Goal: Information Seeking & Learning: Get advice/opinions

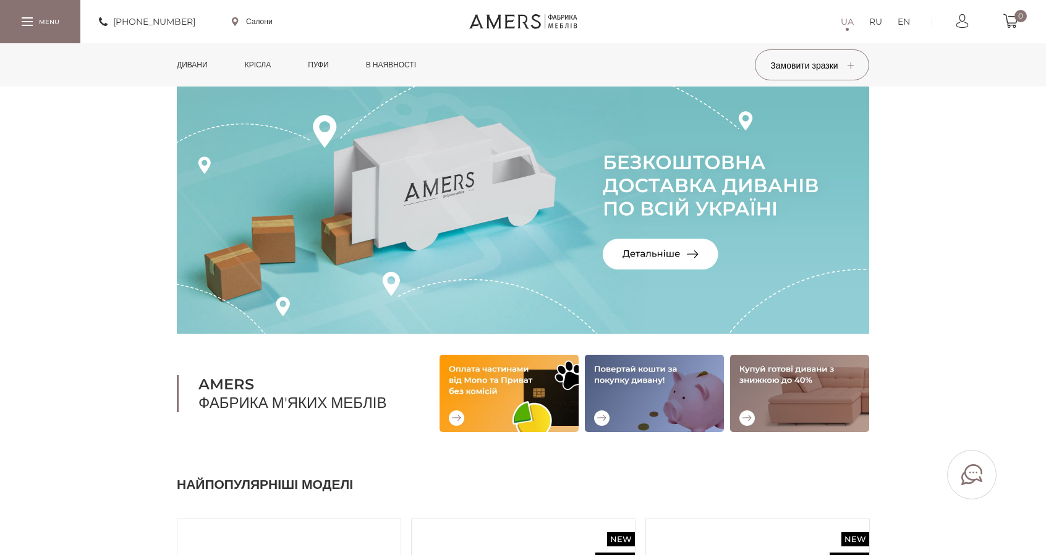
click at [190, 65] on link "Дивани" at bounding box center [192, 64] width 49 height 43
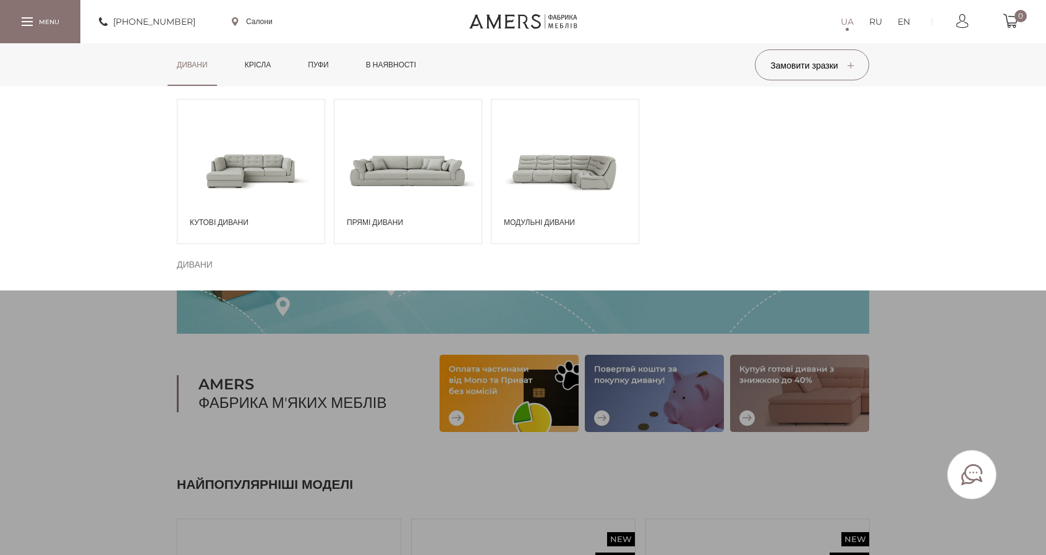
click at [392, 182] on span at bounding box center [408, 170] width 147 height 86
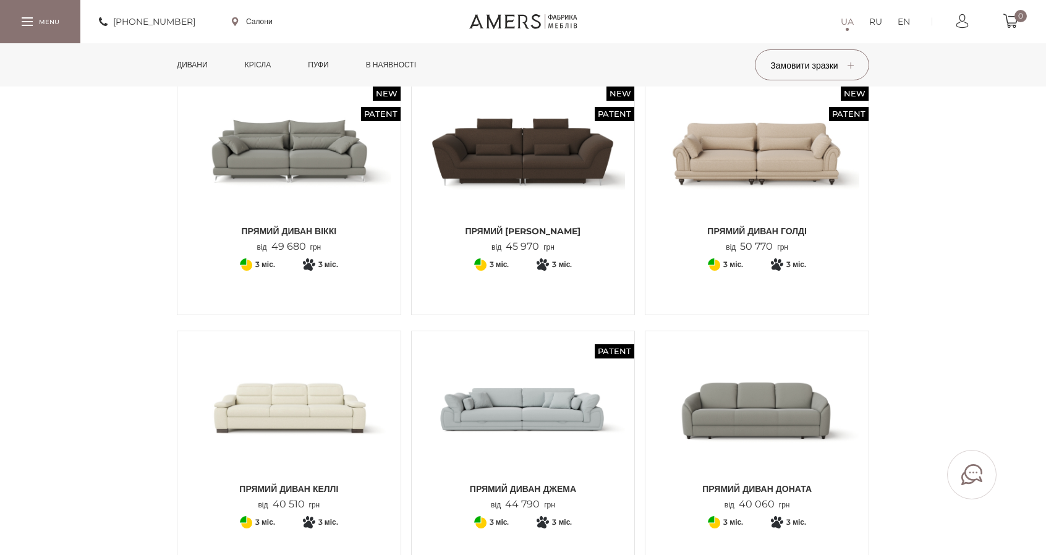
scroll to position [186, 0]
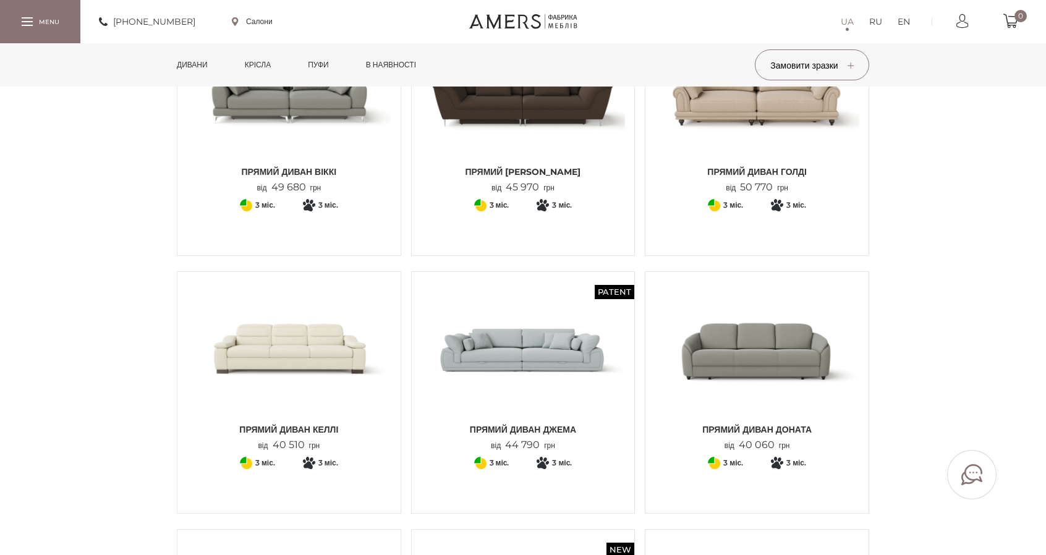
click at [539, 337] on img at bounding box center [523, 349] width 205 height 136
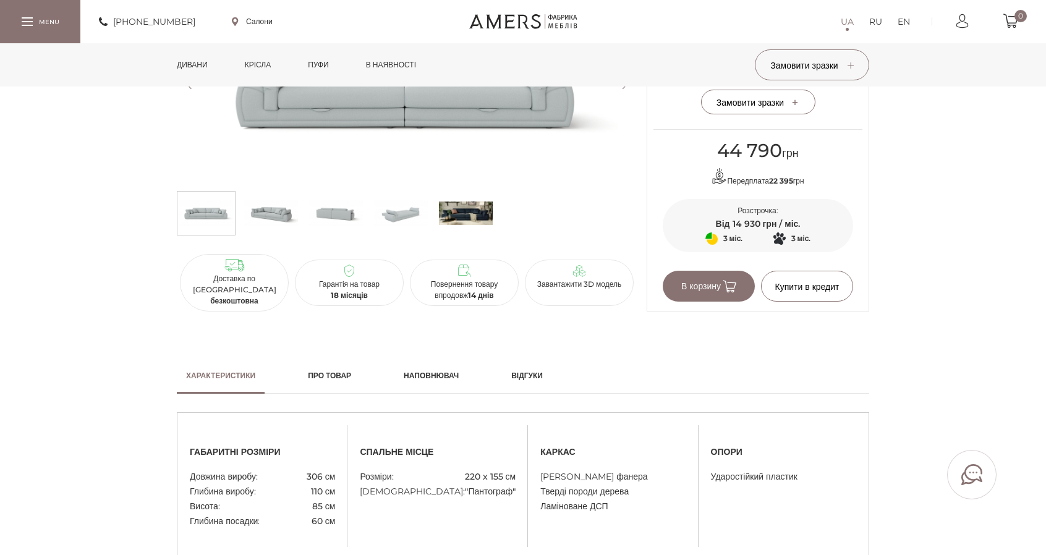
scroll to position [866, 0]
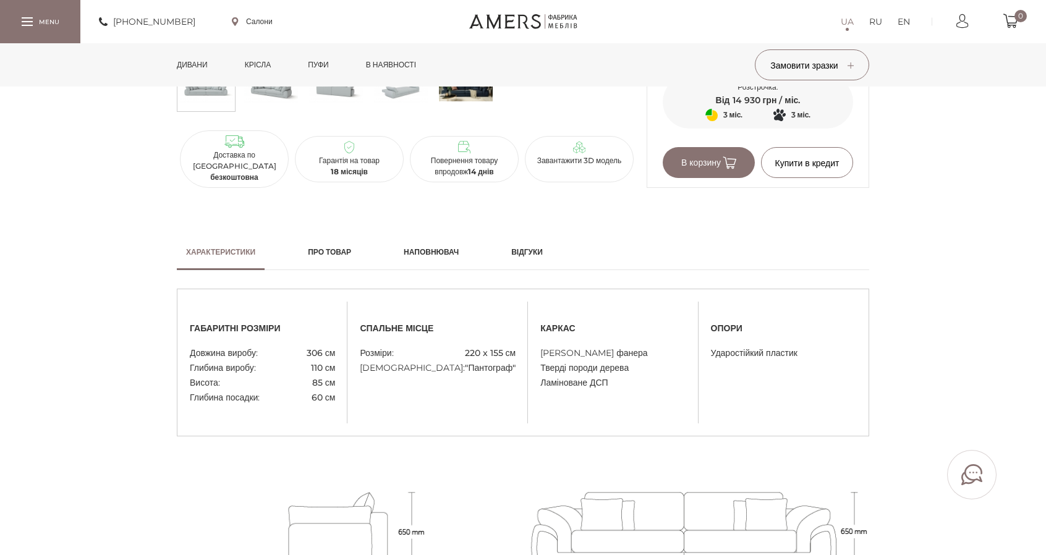
click at [538, 250] on h2 "Відгуки" at bounding box center [527, 252] width 32 height 11
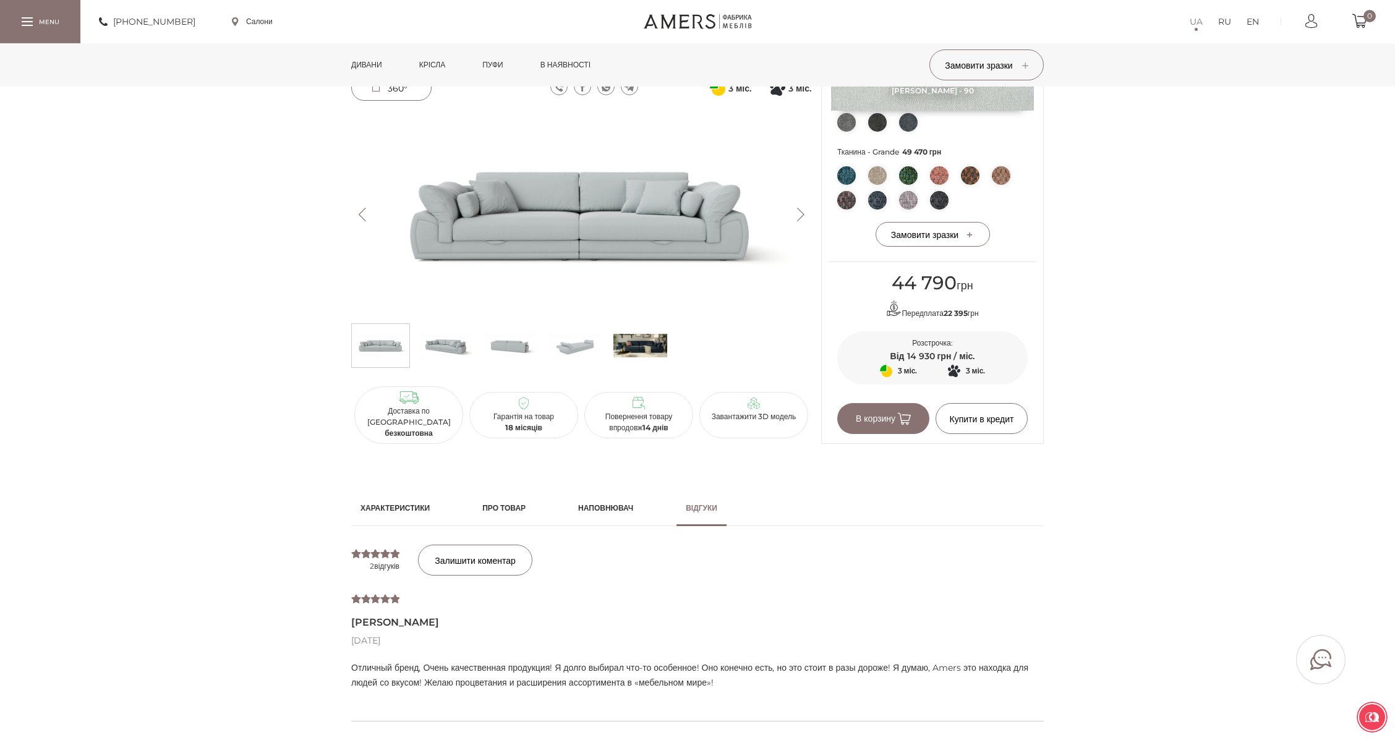
scroll to position [618, 0]
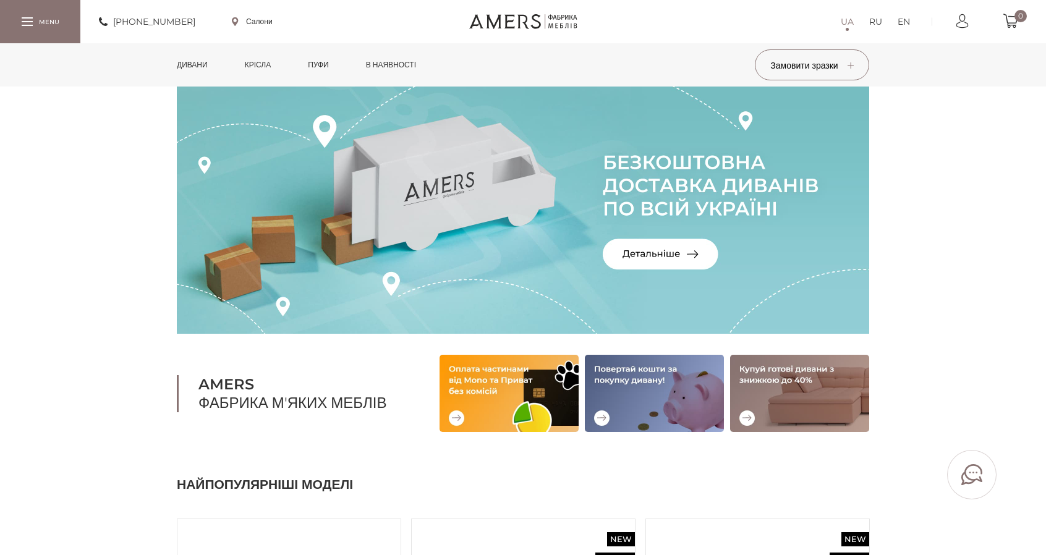
click at [181, 59] on link "Дивани" at bounding box center [192, 64] width 49 height 43
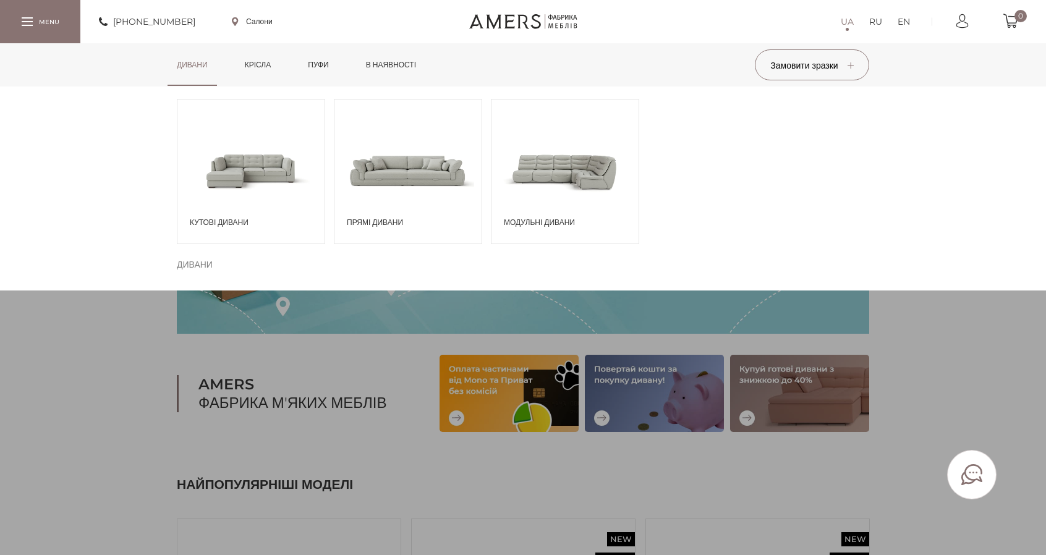
click at [244, 164] on span at bounding box center [250, 170] width 147 height 86
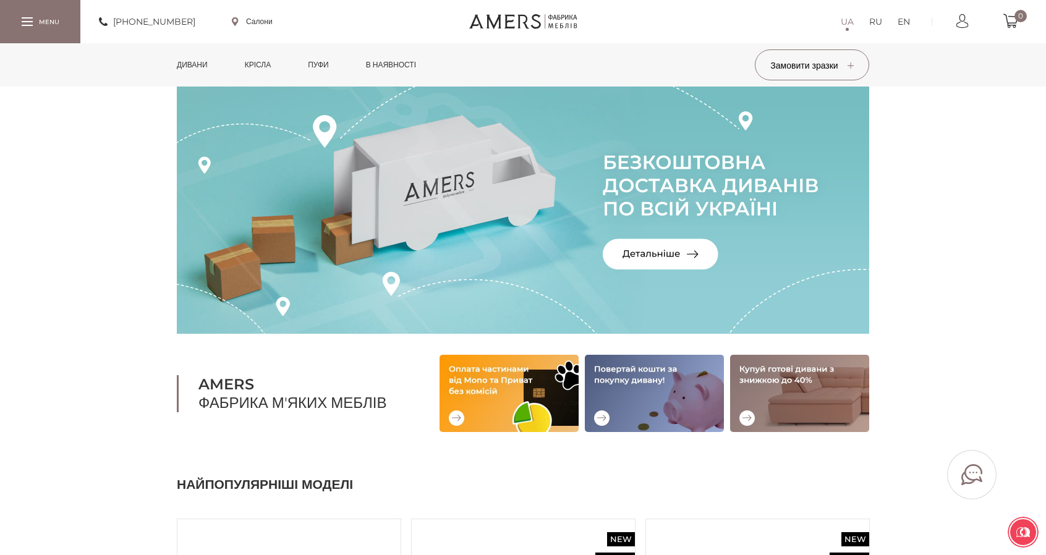
click at [199, 59] on link "Дивани" at bounding box center [192, 64] width 49 height 43
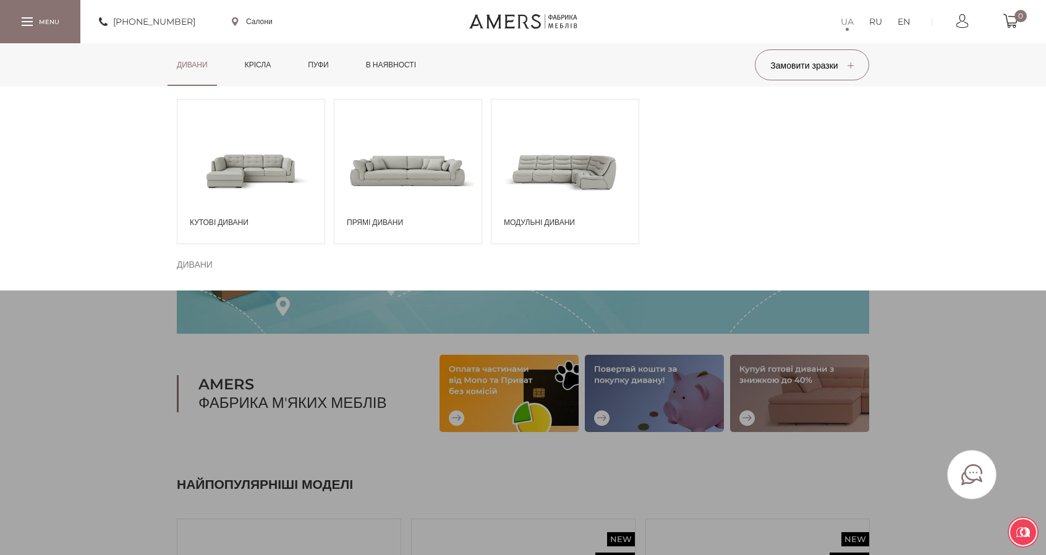
click at [403, 163] on span at bounding box center [408, 170] width 147 height 86
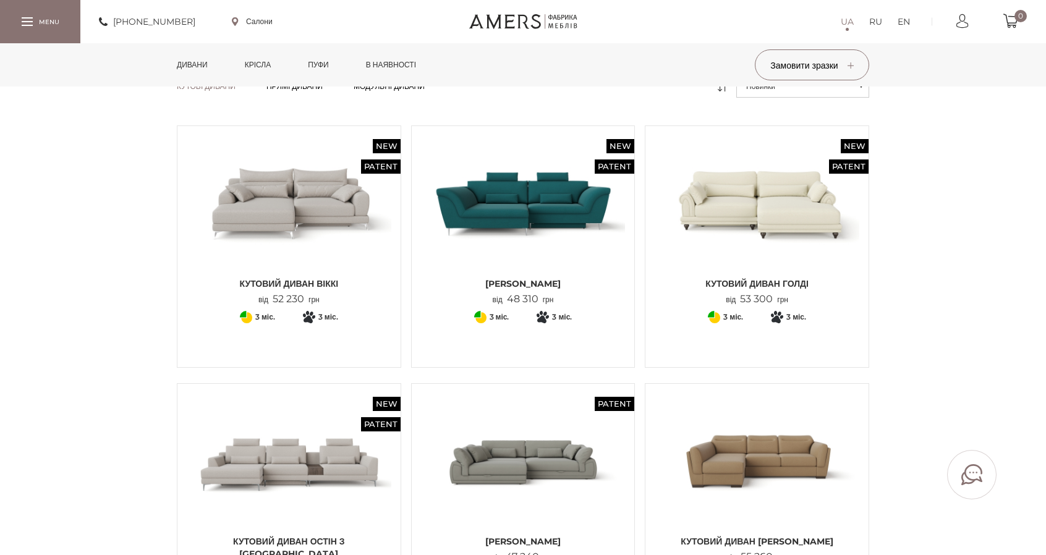
scroll to position [371, 0]
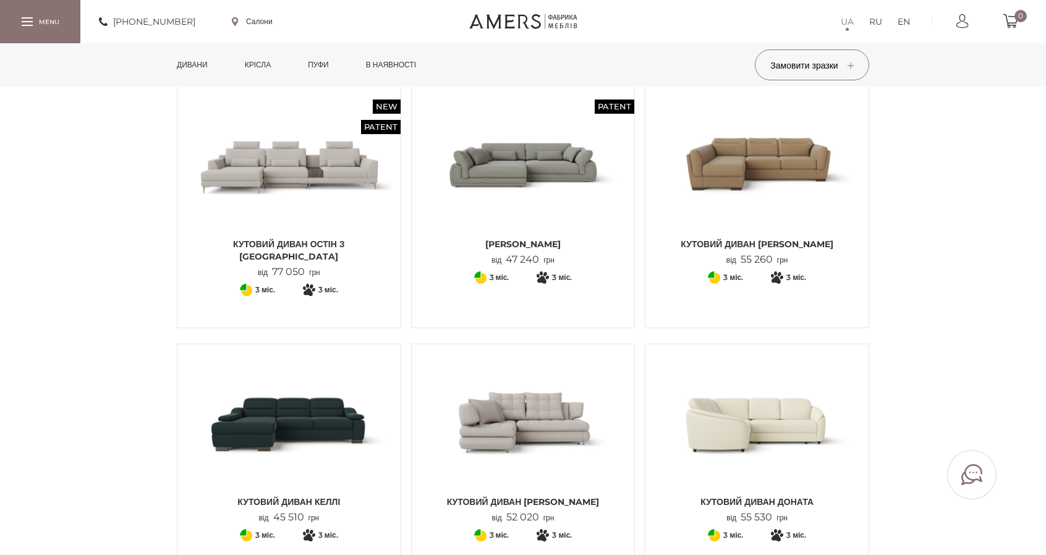
click at [519, 403] on img at bounding box center [523, 422] width 205 height 136
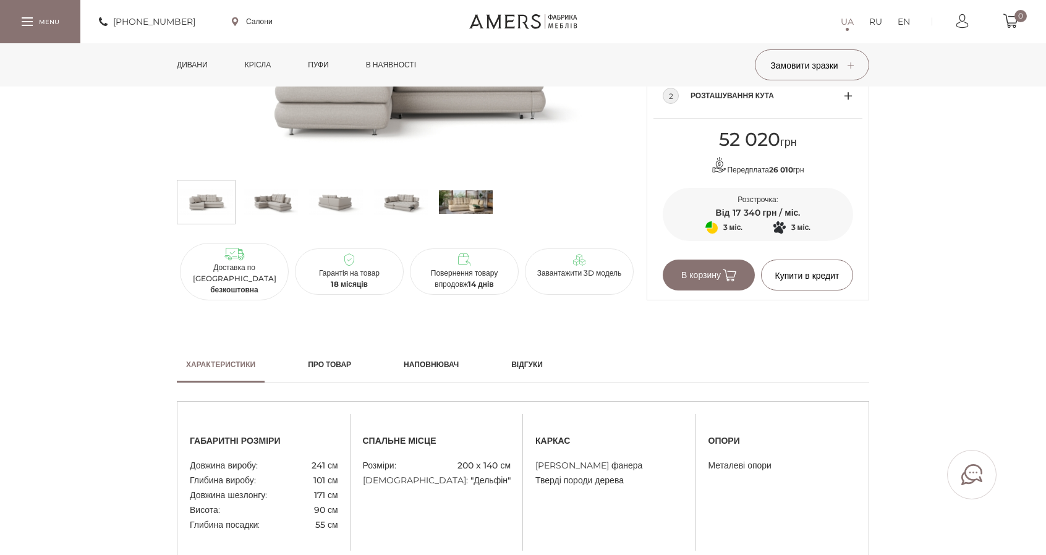
scroll to position [804, 0]
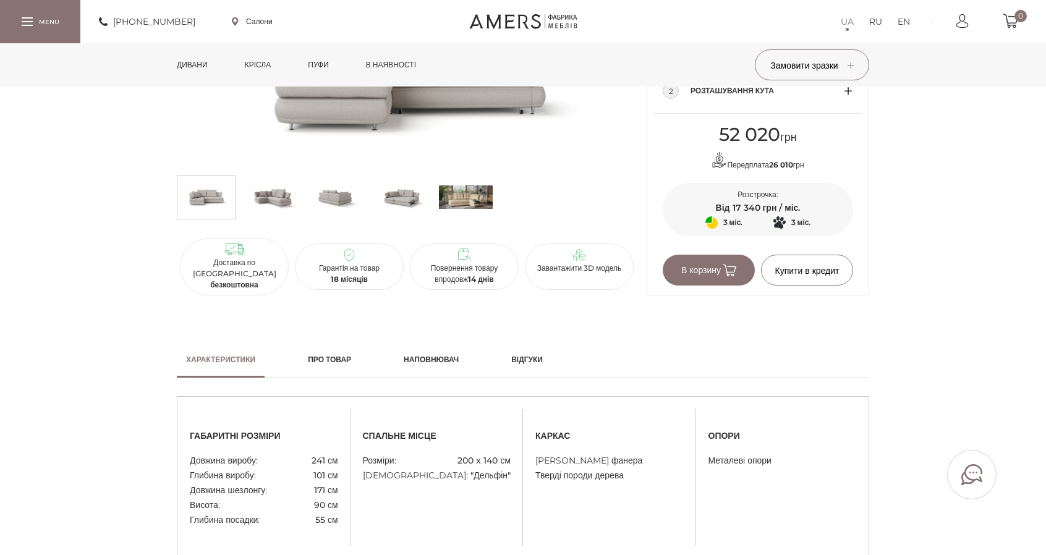
click at [540, 358] on h2 "Відгуки" at bounding box center [527, 359] width 32 height 11
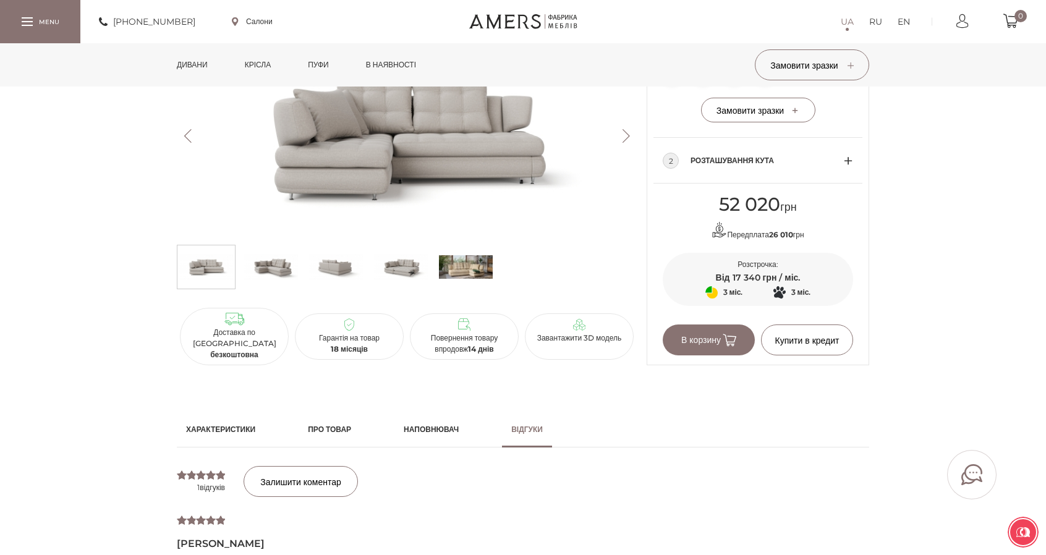
scroll to position [680, 0]
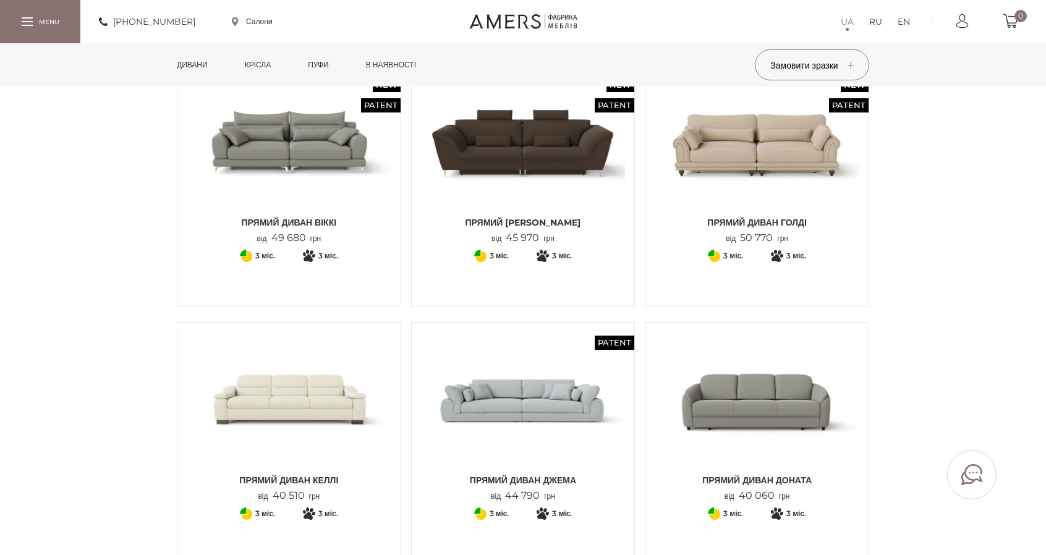
scroll to position [309, 0]
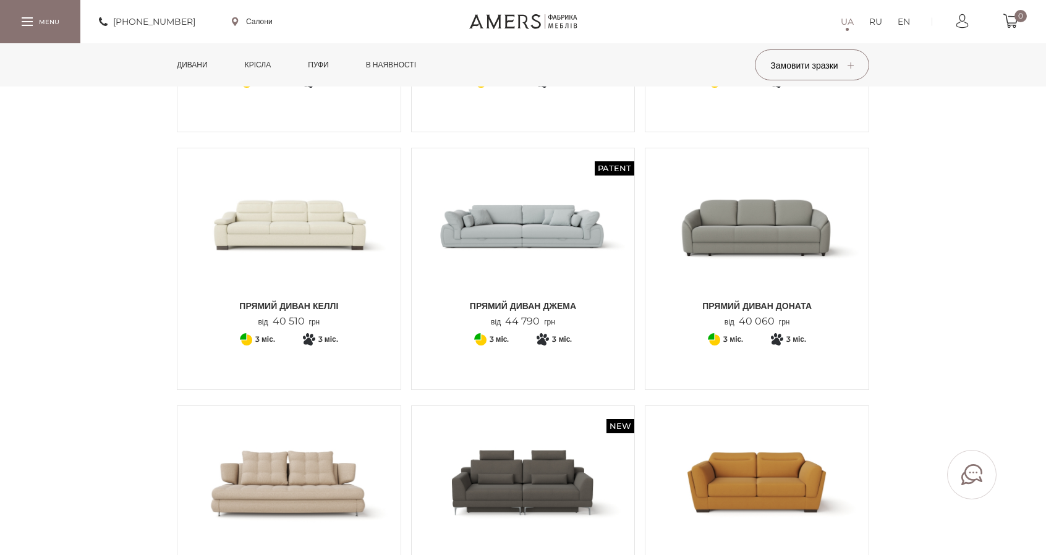
click at [559, 206] on img at bounding box center [523, 226] width 205 height 136
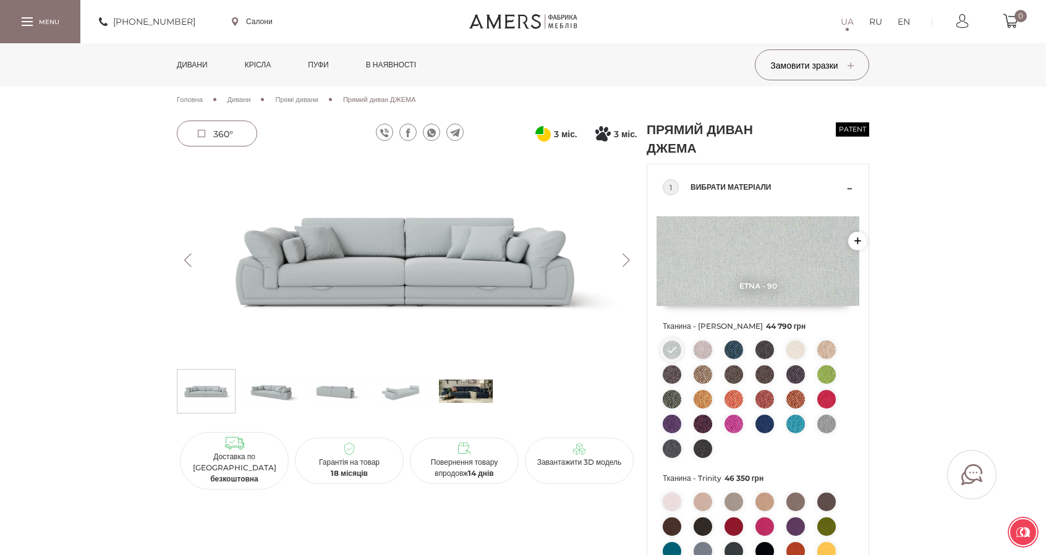
click at [188, 68] on link "Дивани" at bounding box center [192, 64] width 49 height 43
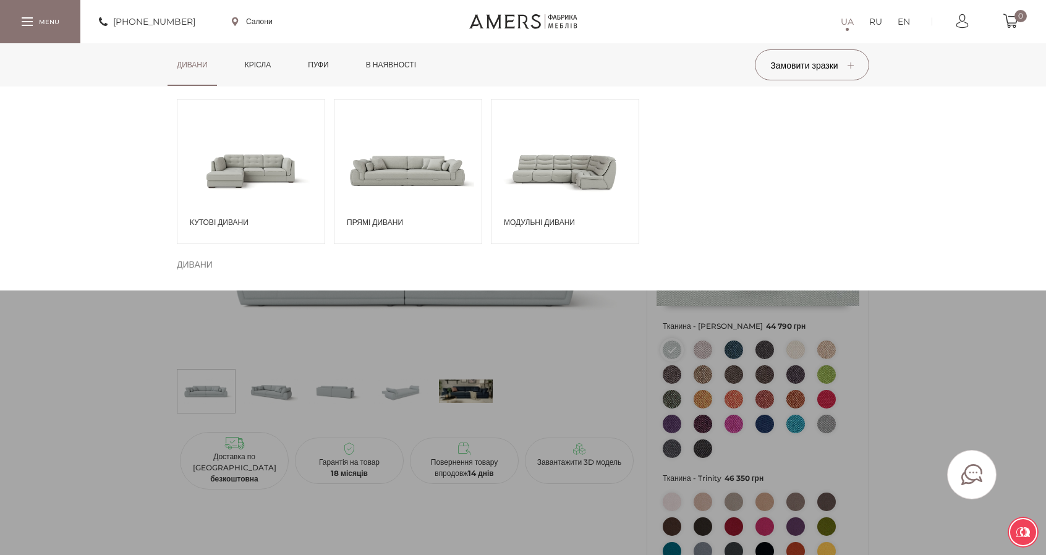
click at [252, 195] on span at bounding box center [250, 170] width 147 height 86
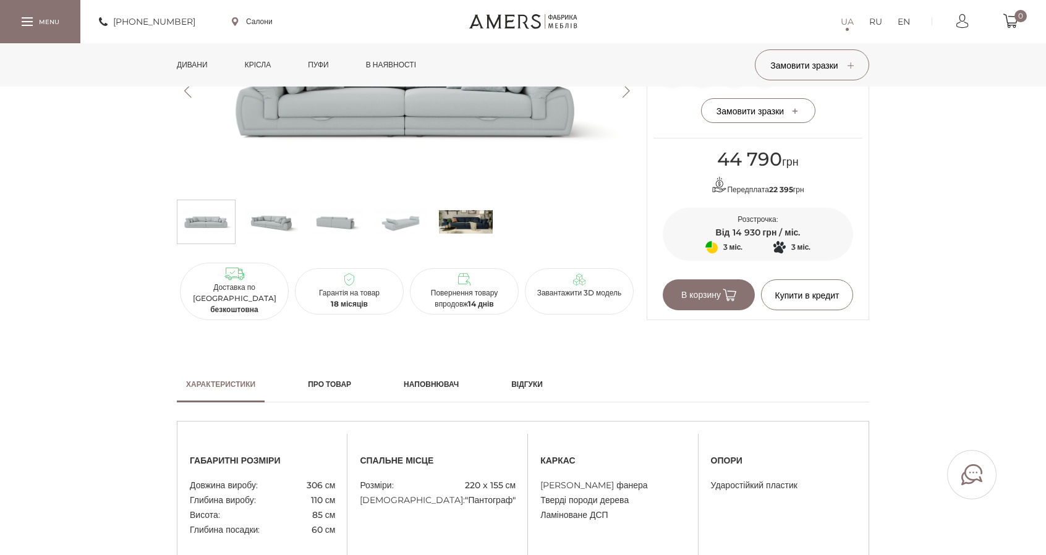
scroll to position [742, 0]
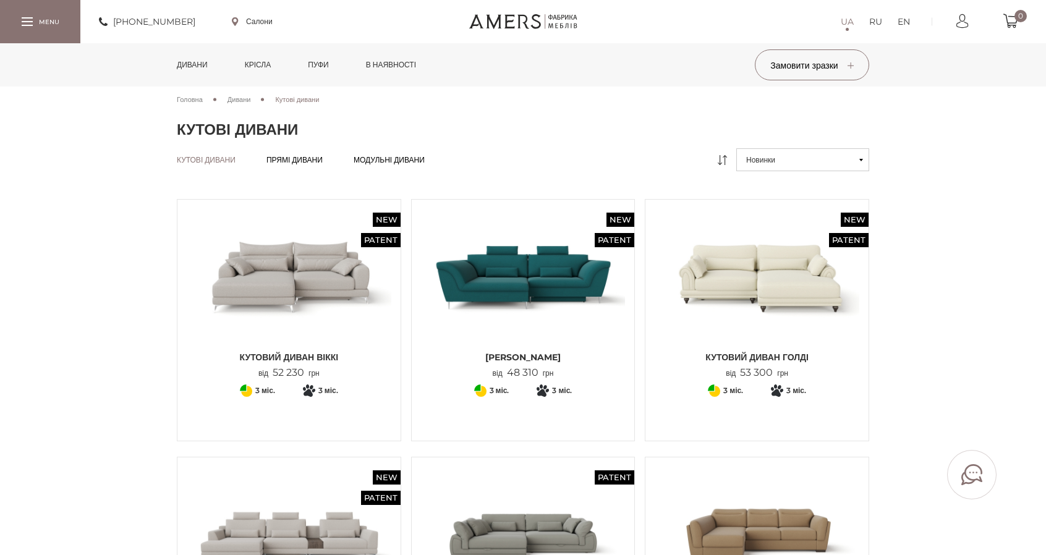
click at [263, 296] on img at bounding box center [289, 277] width 205 height 136
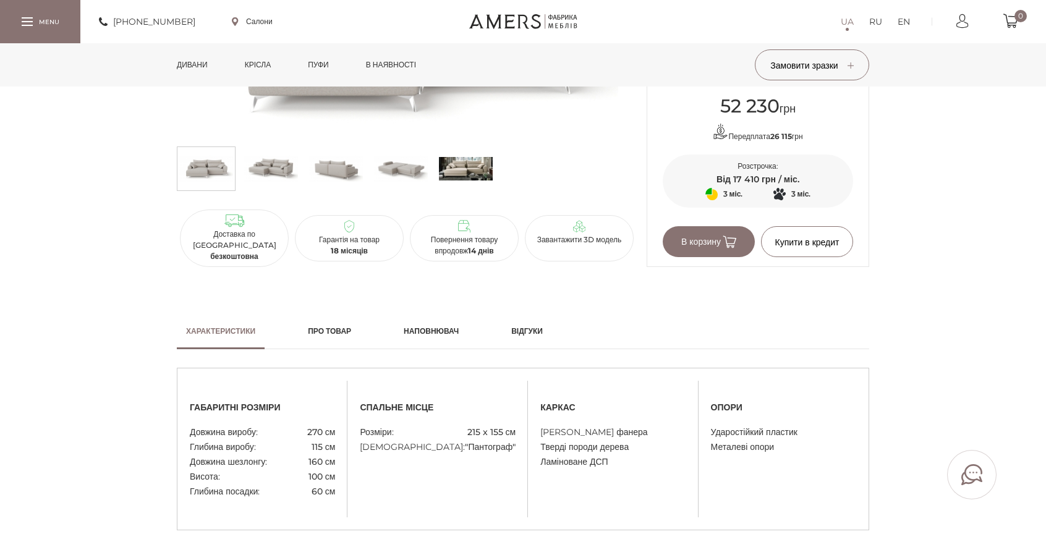
scroll to position [866, 0]
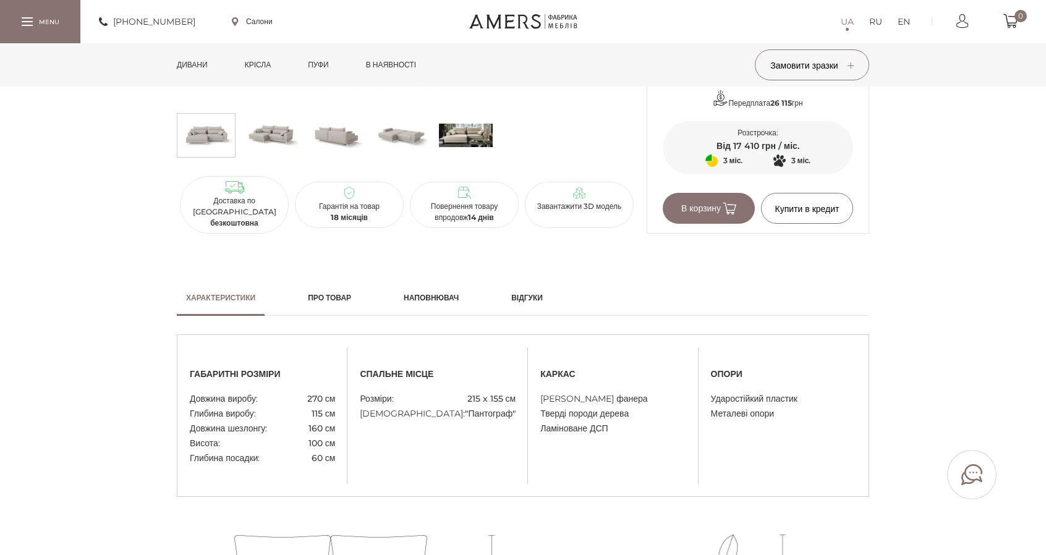
click at [542, 291] on link "Відгуки" at bounding box center [527, 298] width 50 height 36
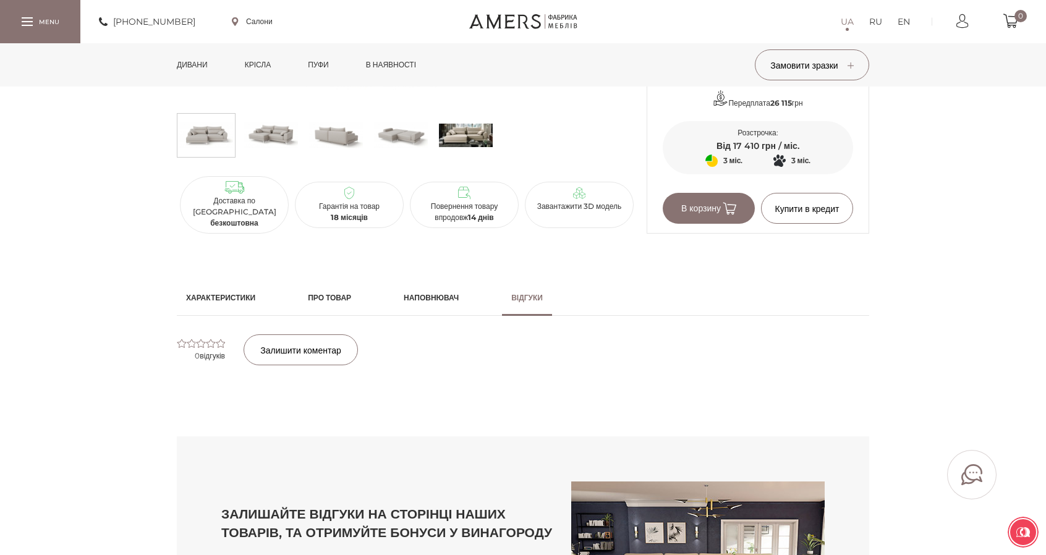
scroll to position [680, 0]
